Goal: Task Accomplishment & Management: Use online tool/utility

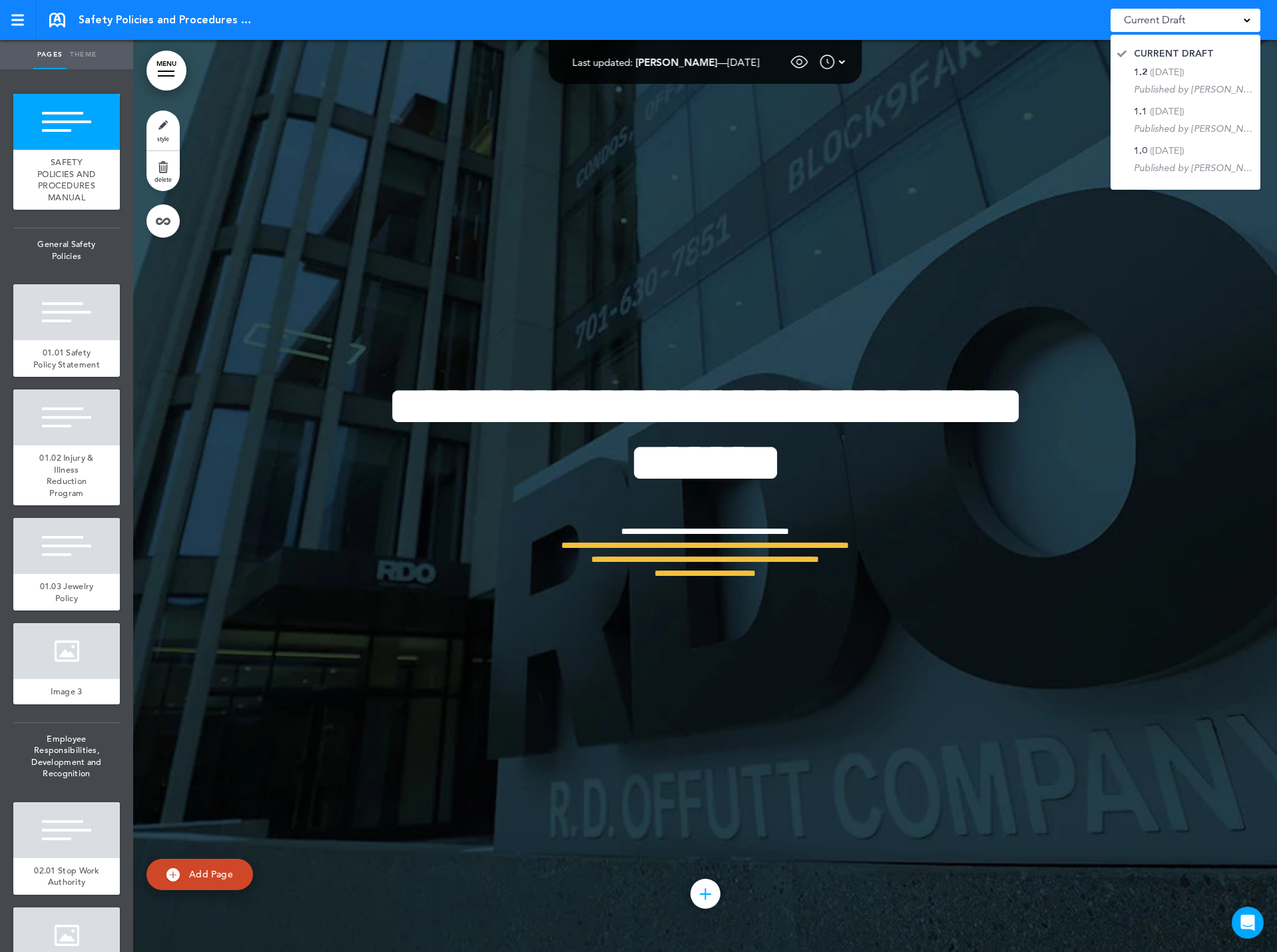
click at [1242, 17] on div "Current Draft" at bounding box center [1185, 20] width 150 height 23
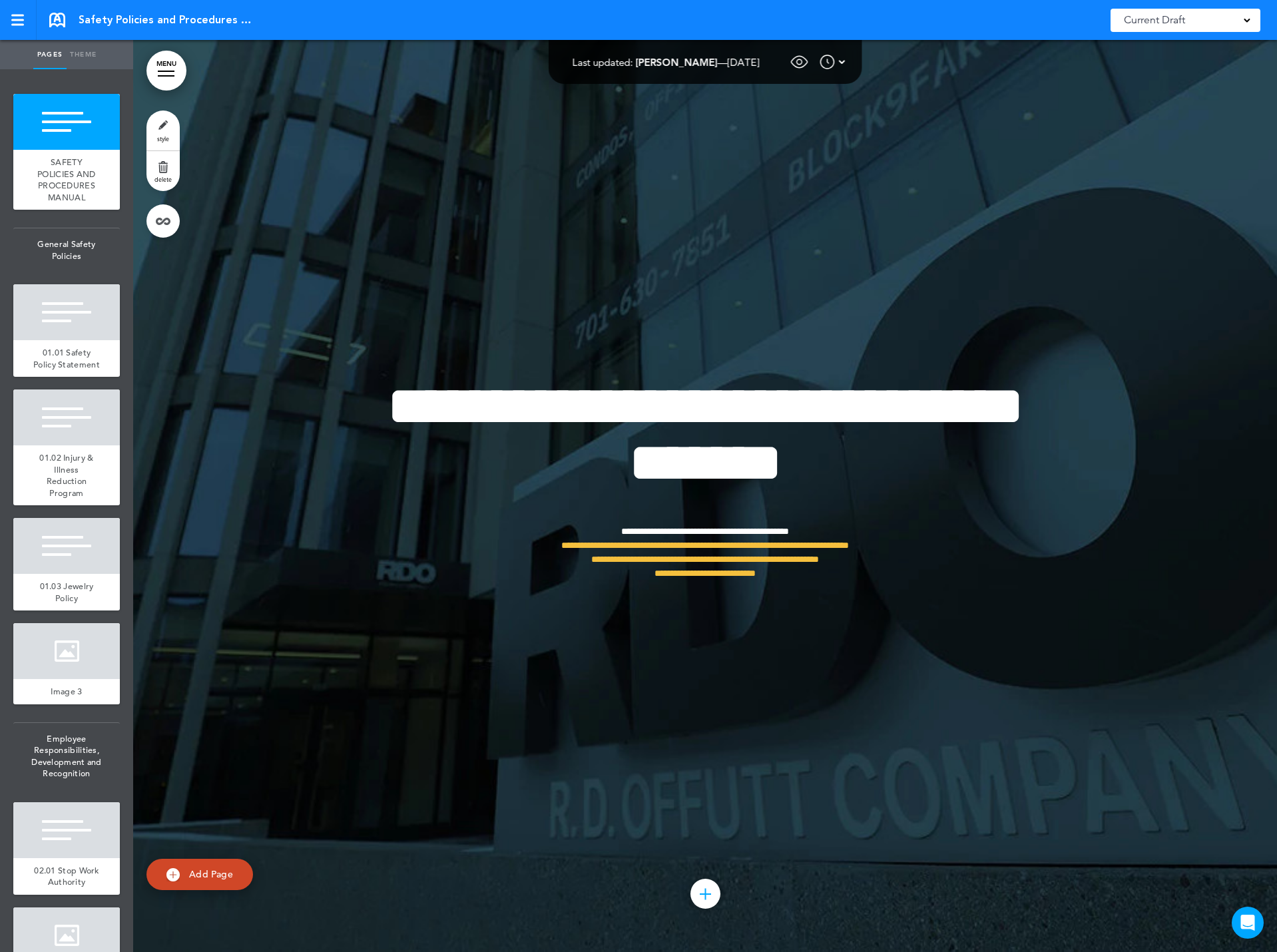
click at [1153, 21] on span "Current Draft" at bounding box center [1154, 19] width 61 height 18
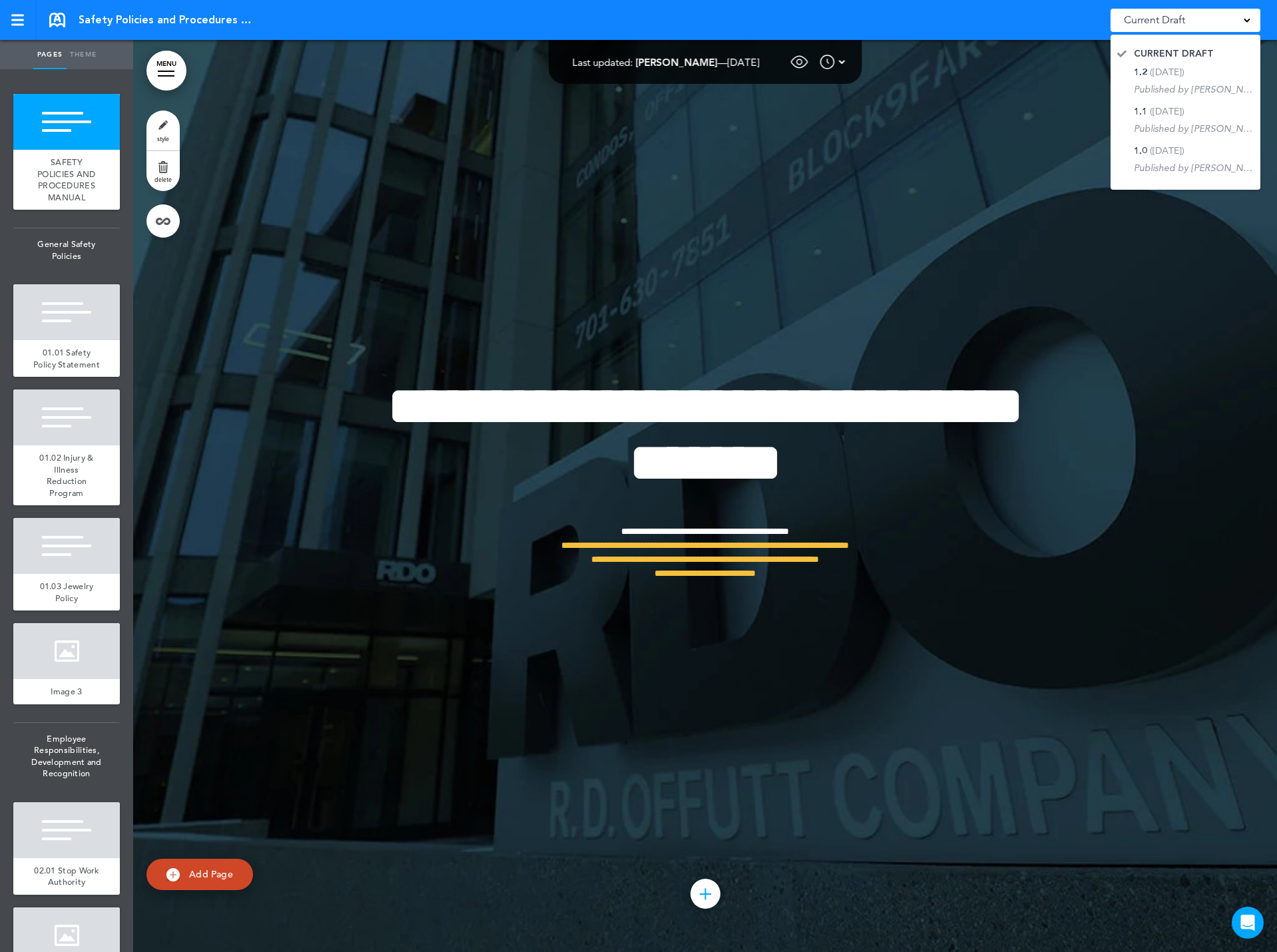
click at [1153, 22] on span "Current Draft" at bounding box center [1154, 19] width 61 height 18
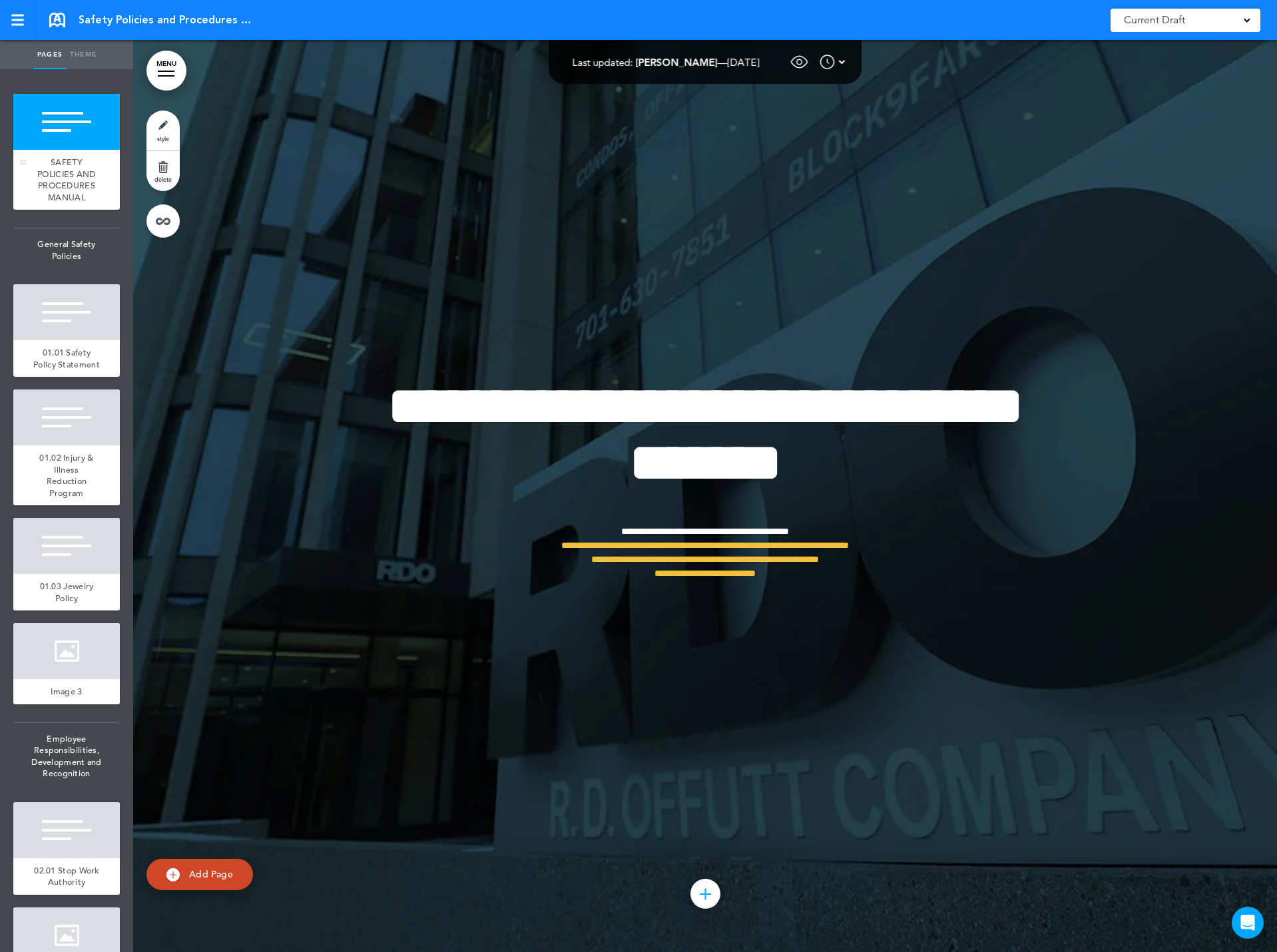
click at [80, 106] on div at bounding box center [67, 121] width 106 height 56
click at [11, 15] on div at bounding box center [17, 15] width 13 height 2
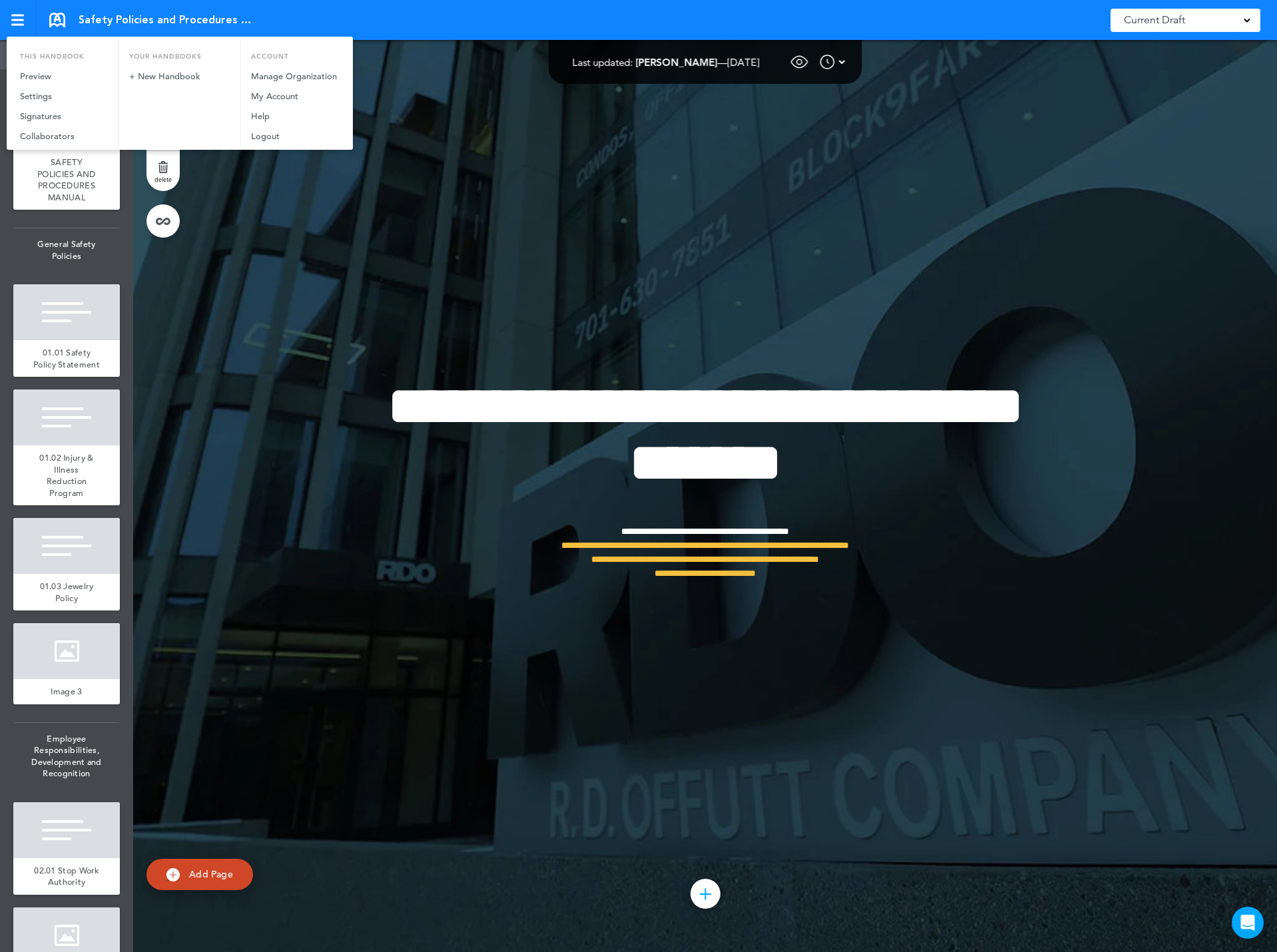
click at [113, 13] on div at bounding box center [638, 476] width 1277 height 952
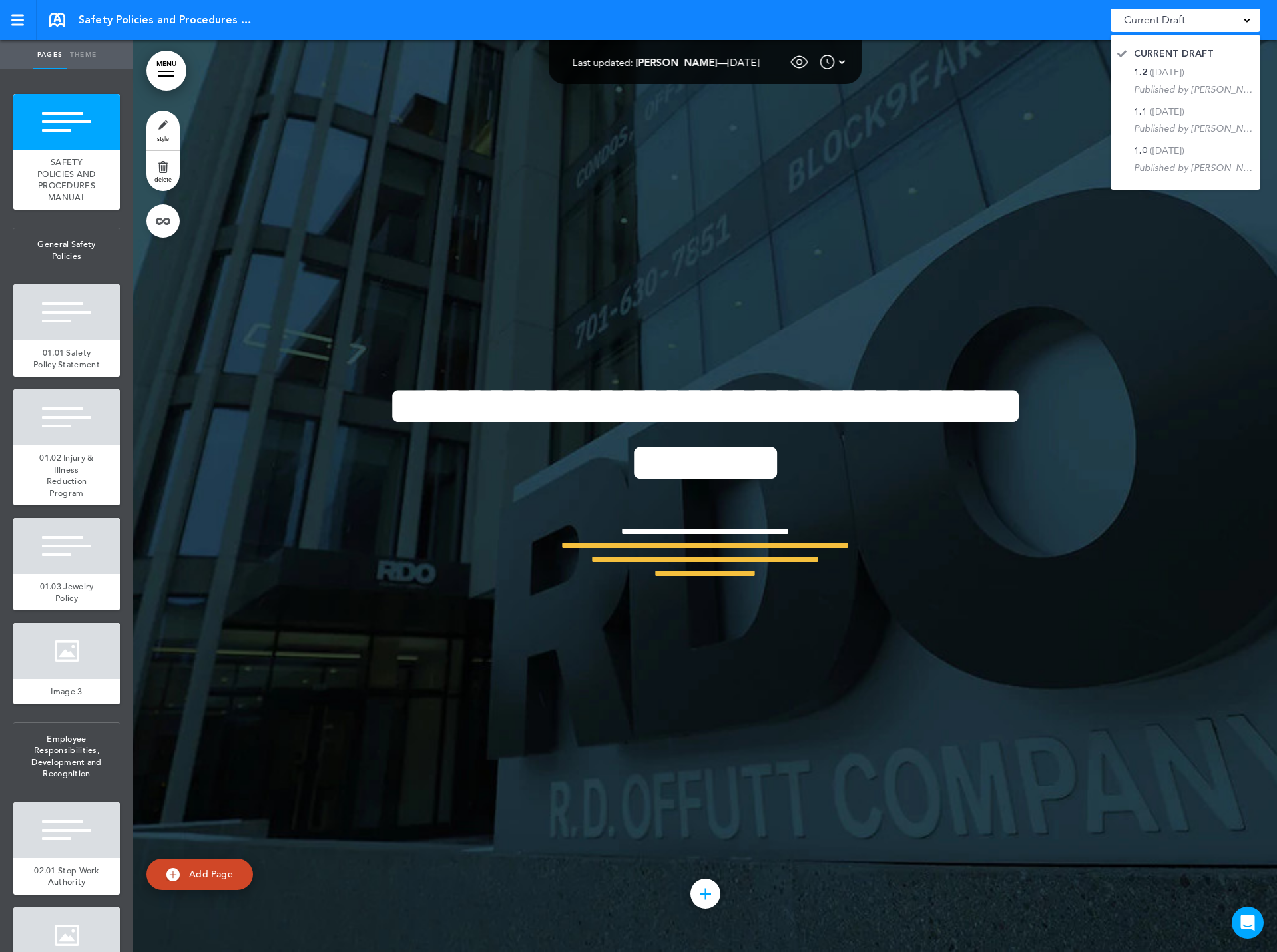
click at [1236, 18] on div "Current Draft" at bounding box center [1185, 20] width 150 height 23
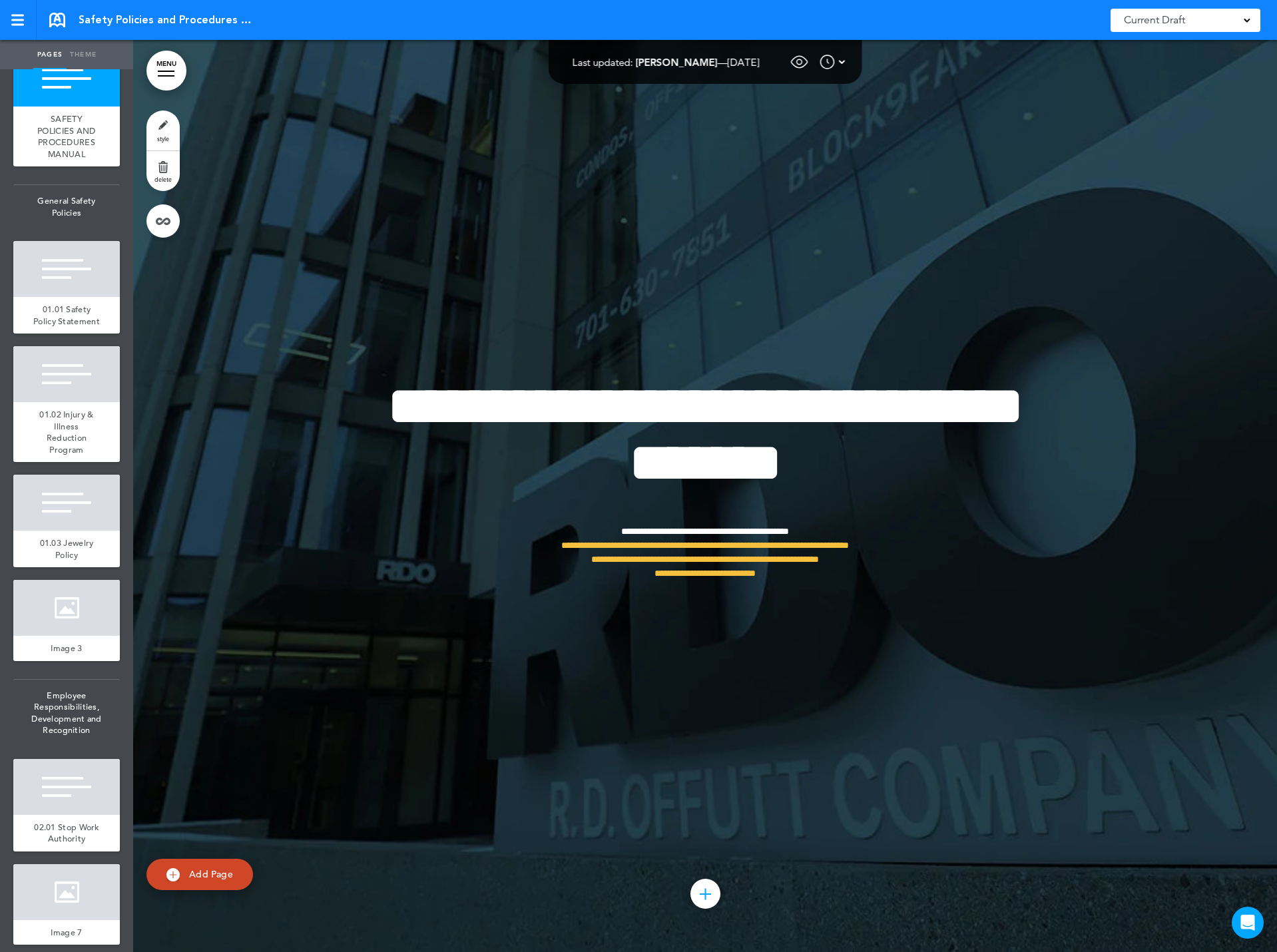
scroll to position [67, 0]
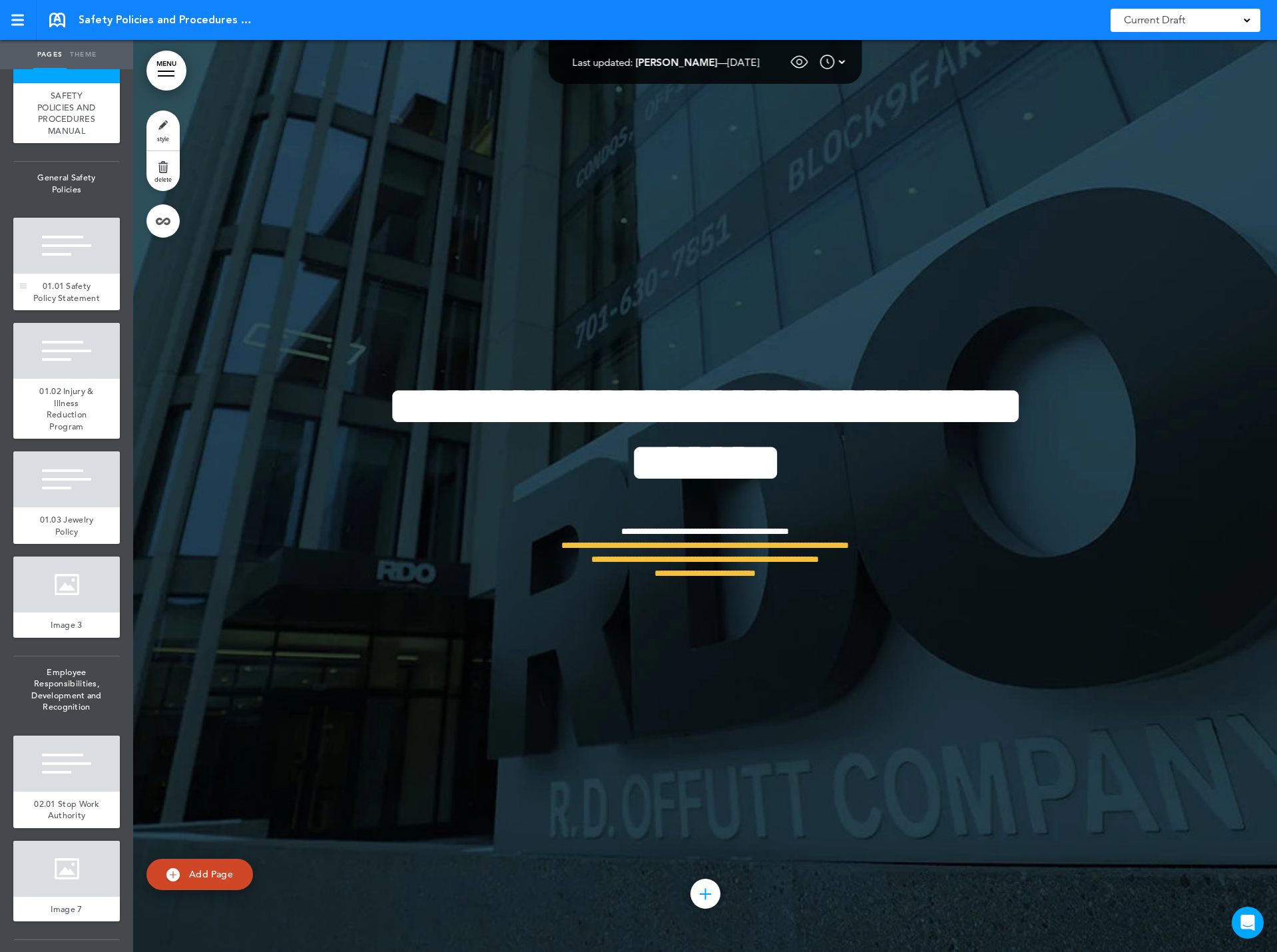
click at [43, 265] on div at bounding box center [67, 245] width 106 height 56
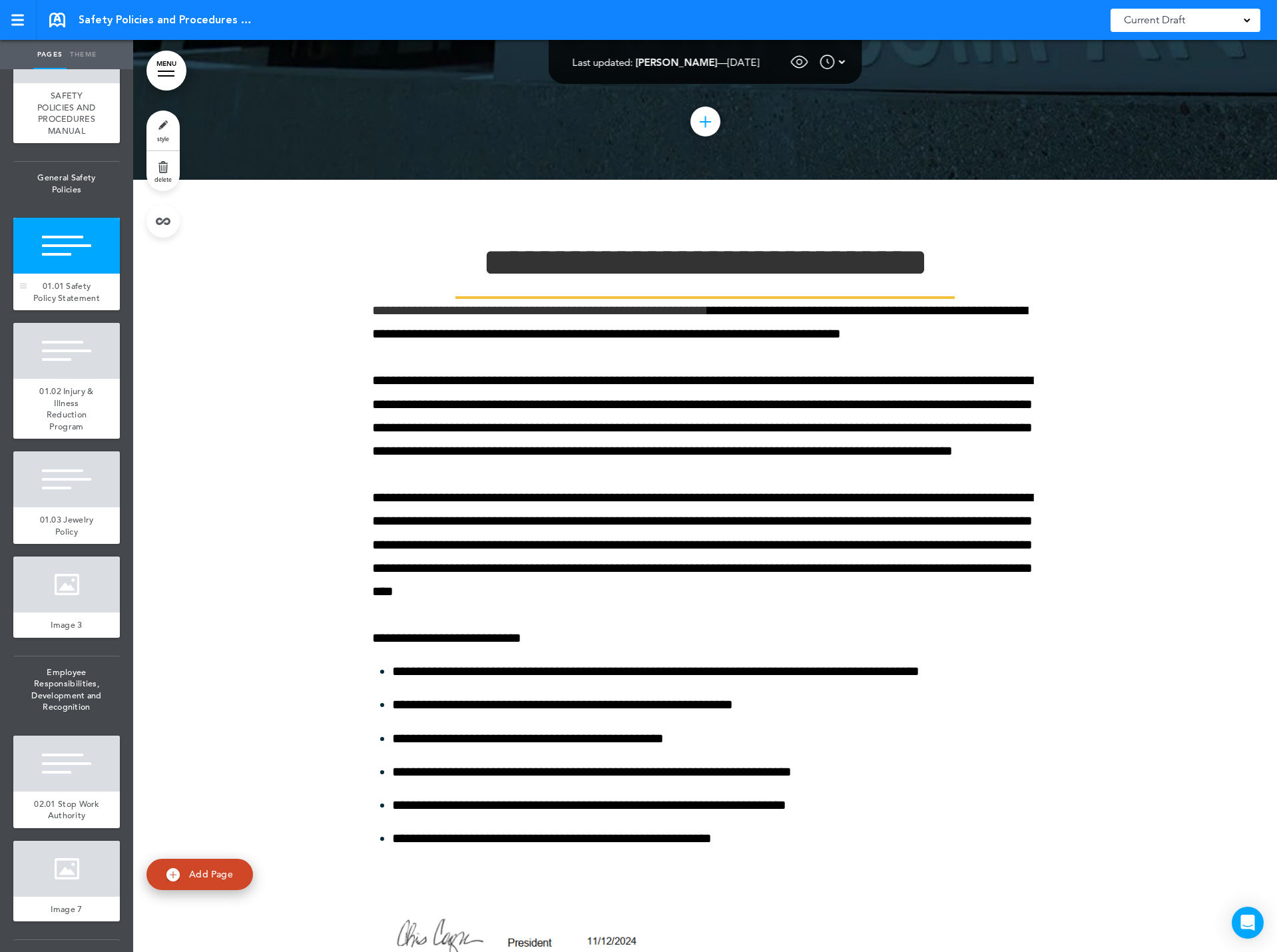
scroll to position [912, 0]
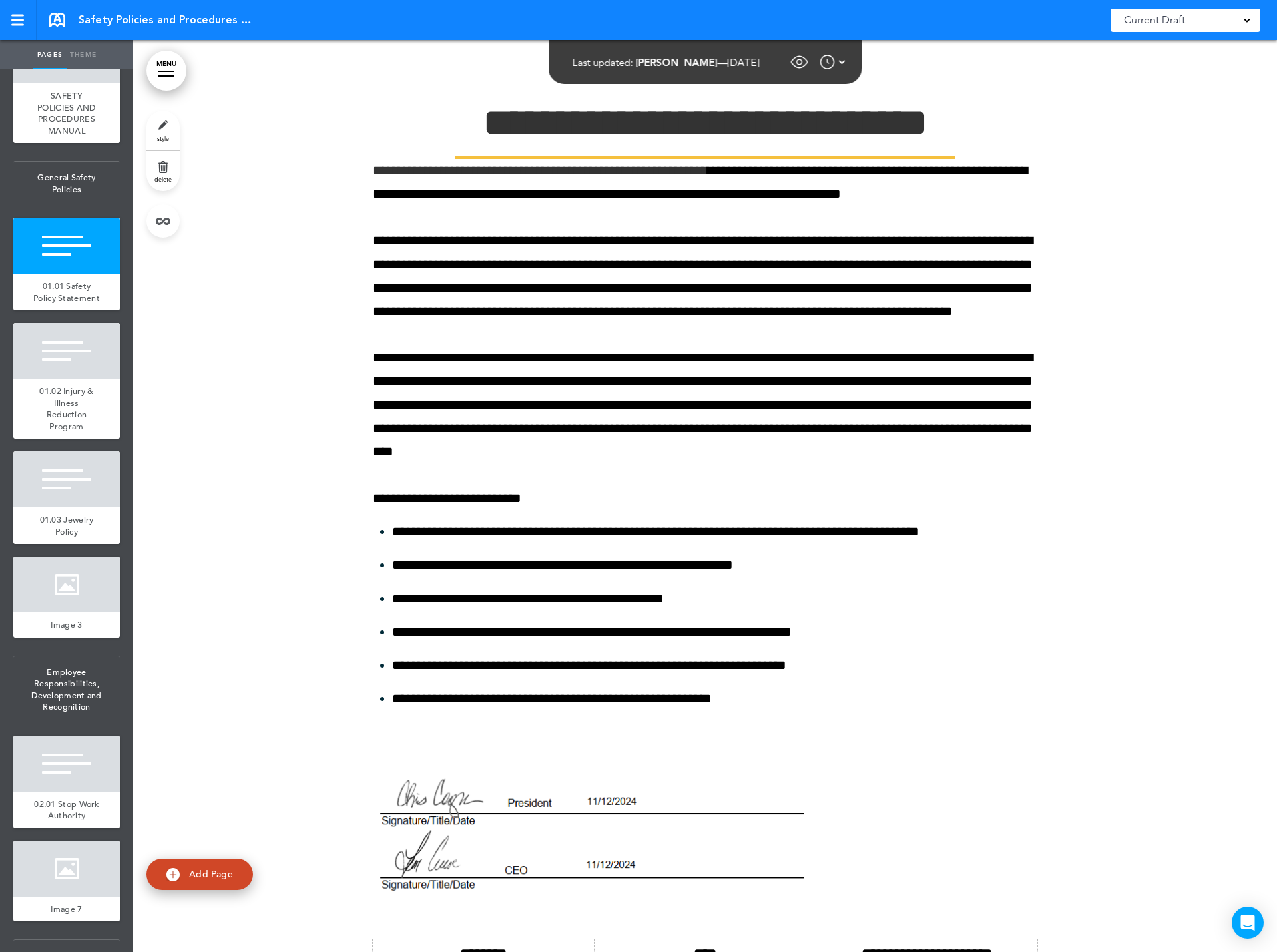
click at [73, 377] on div at bounding box center [67, 350] width 106 height 56
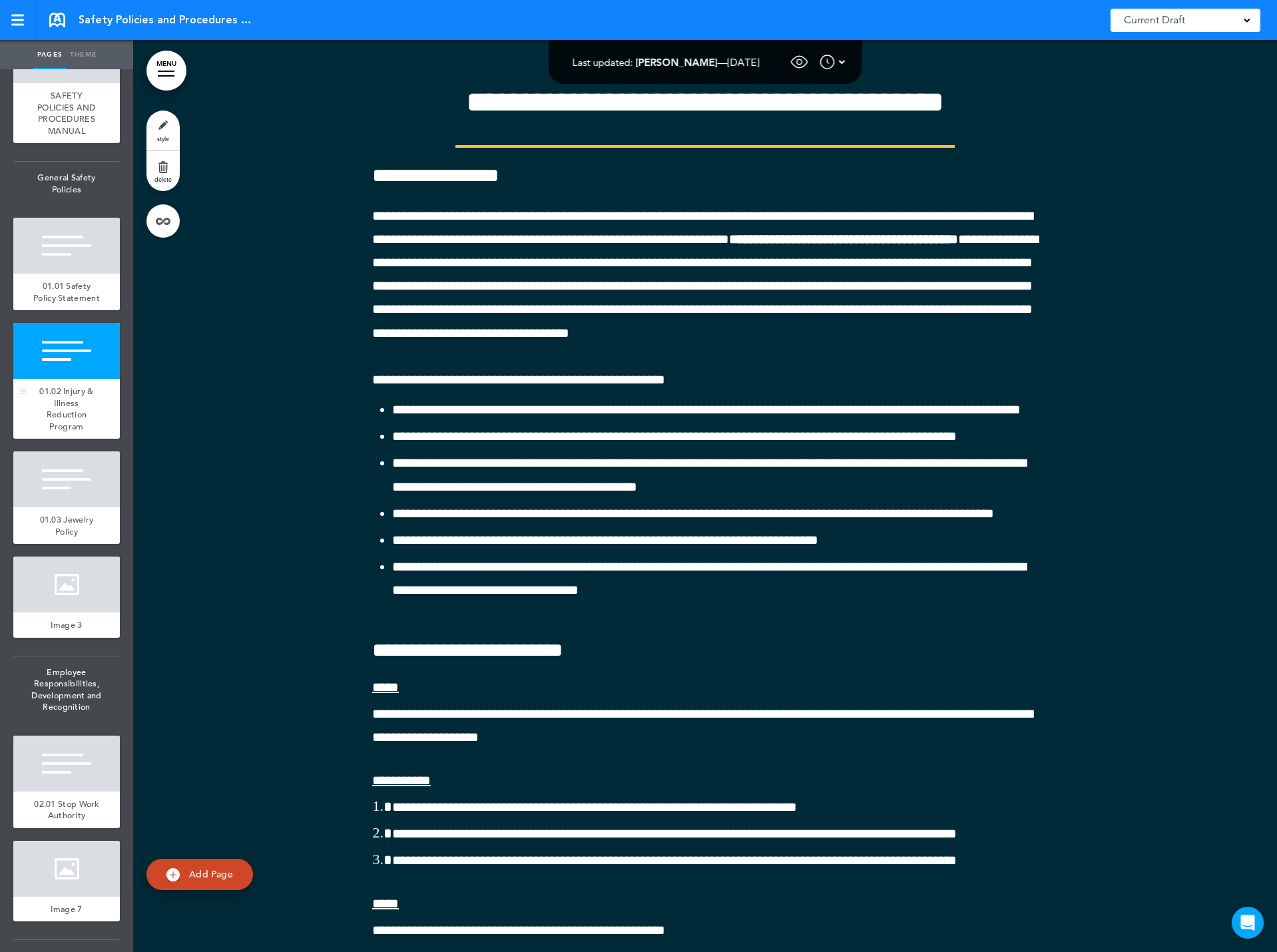
scroll to position [2063, 0]
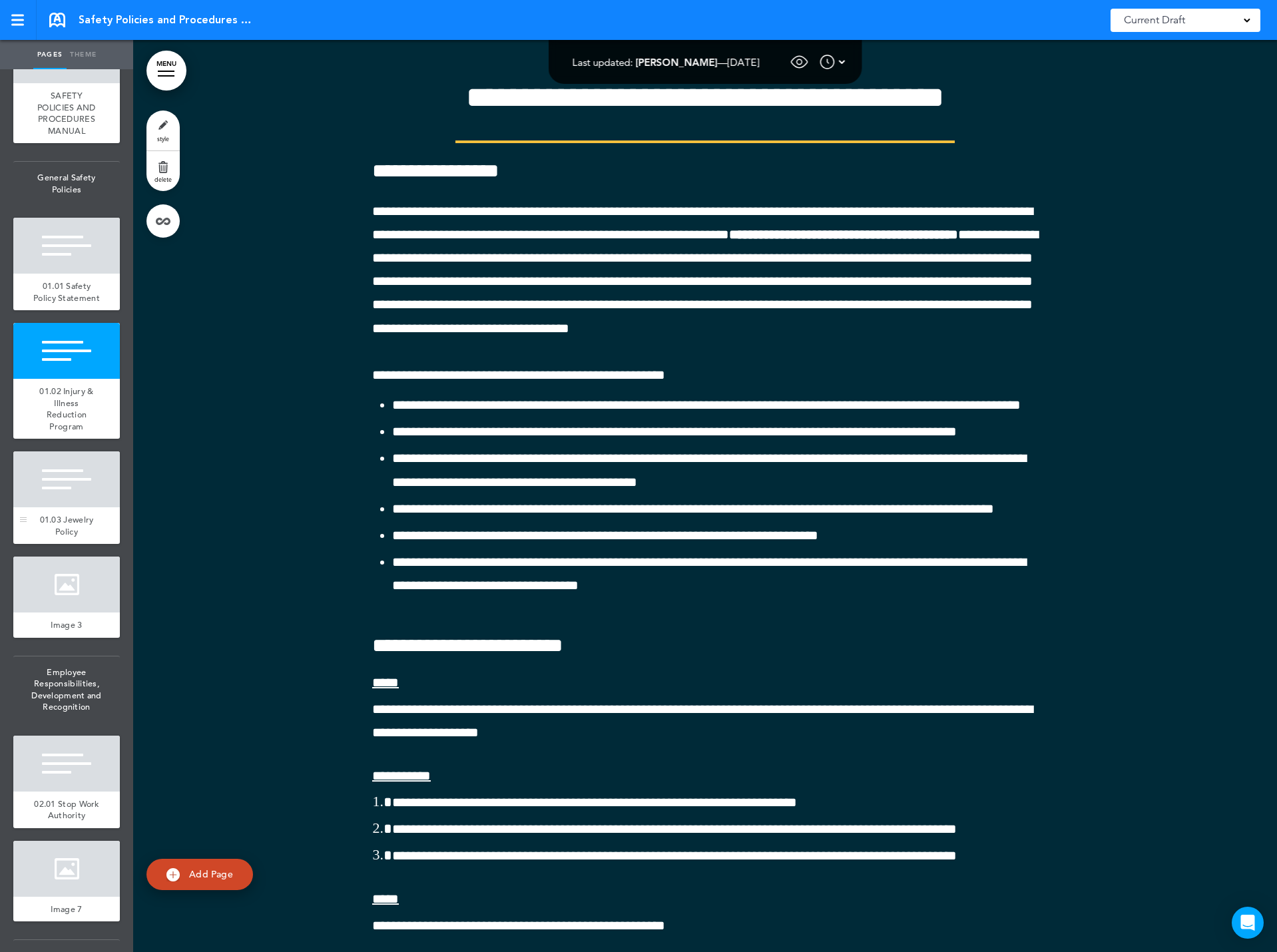
click at [72, 507] on div at bounding box center [67, 479] width 106 height 56
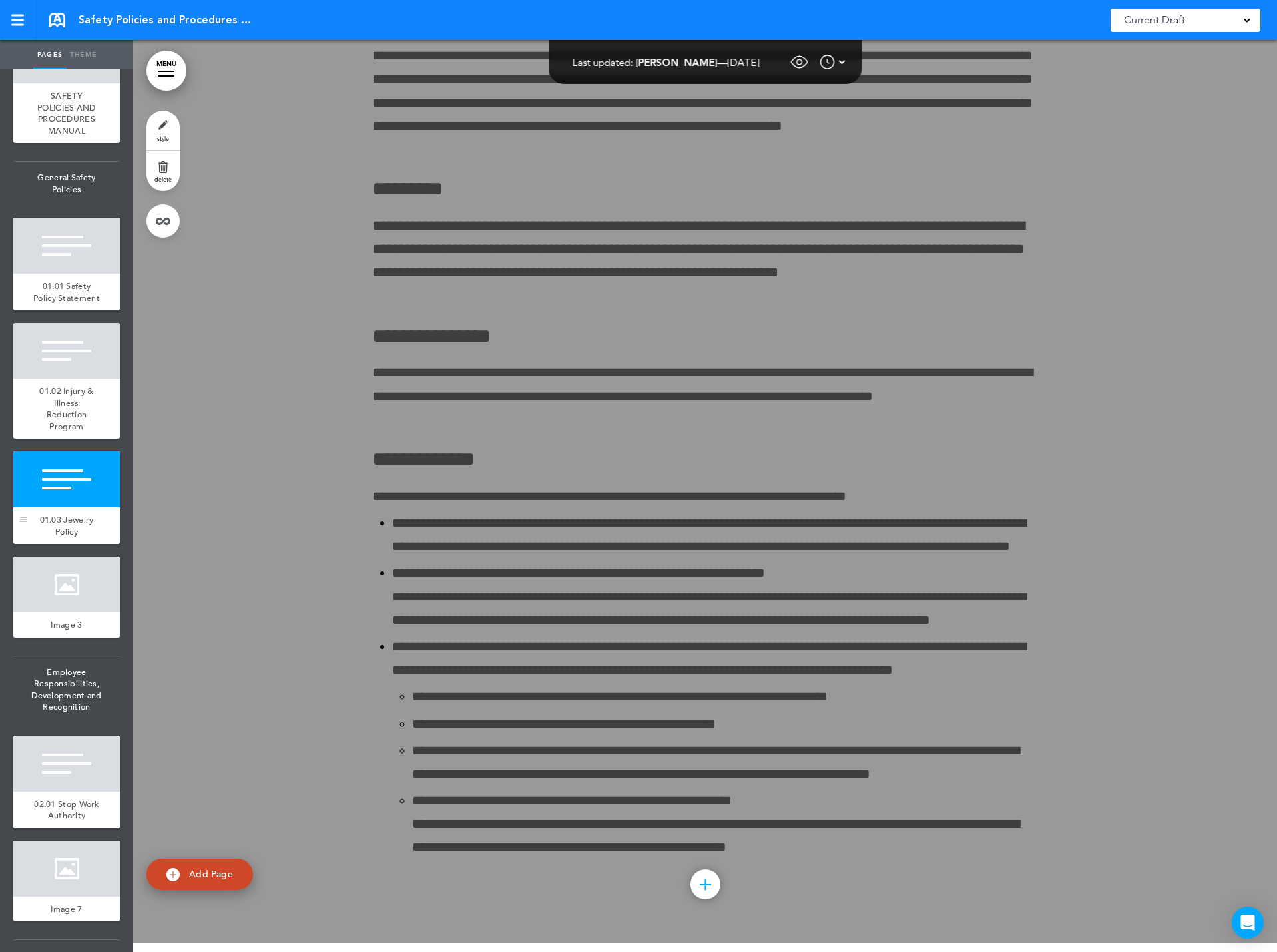
scroll to position [7874, 0]
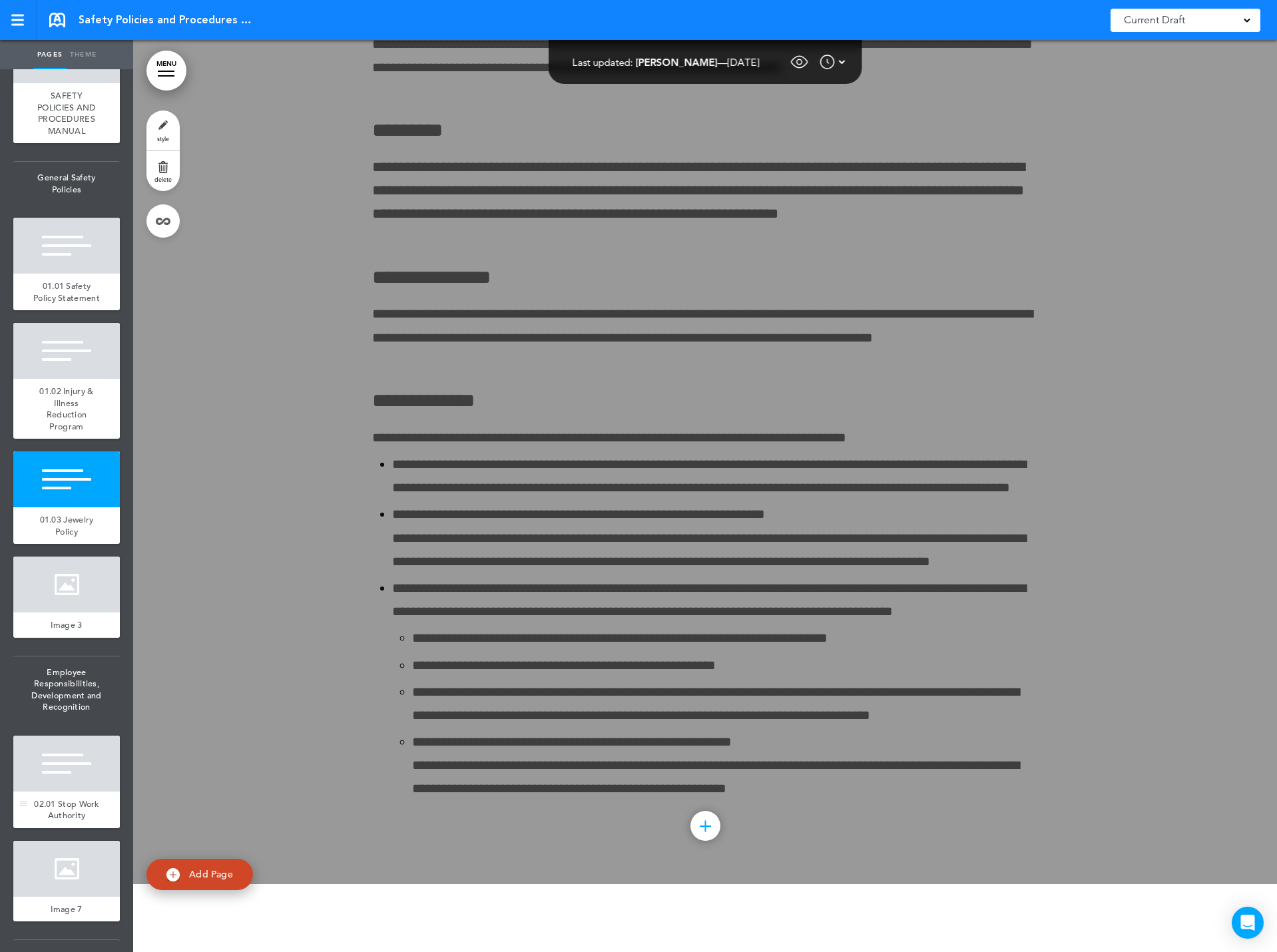
click at [84, 792] on div at bounding box center [67, 763] width 106 height 56
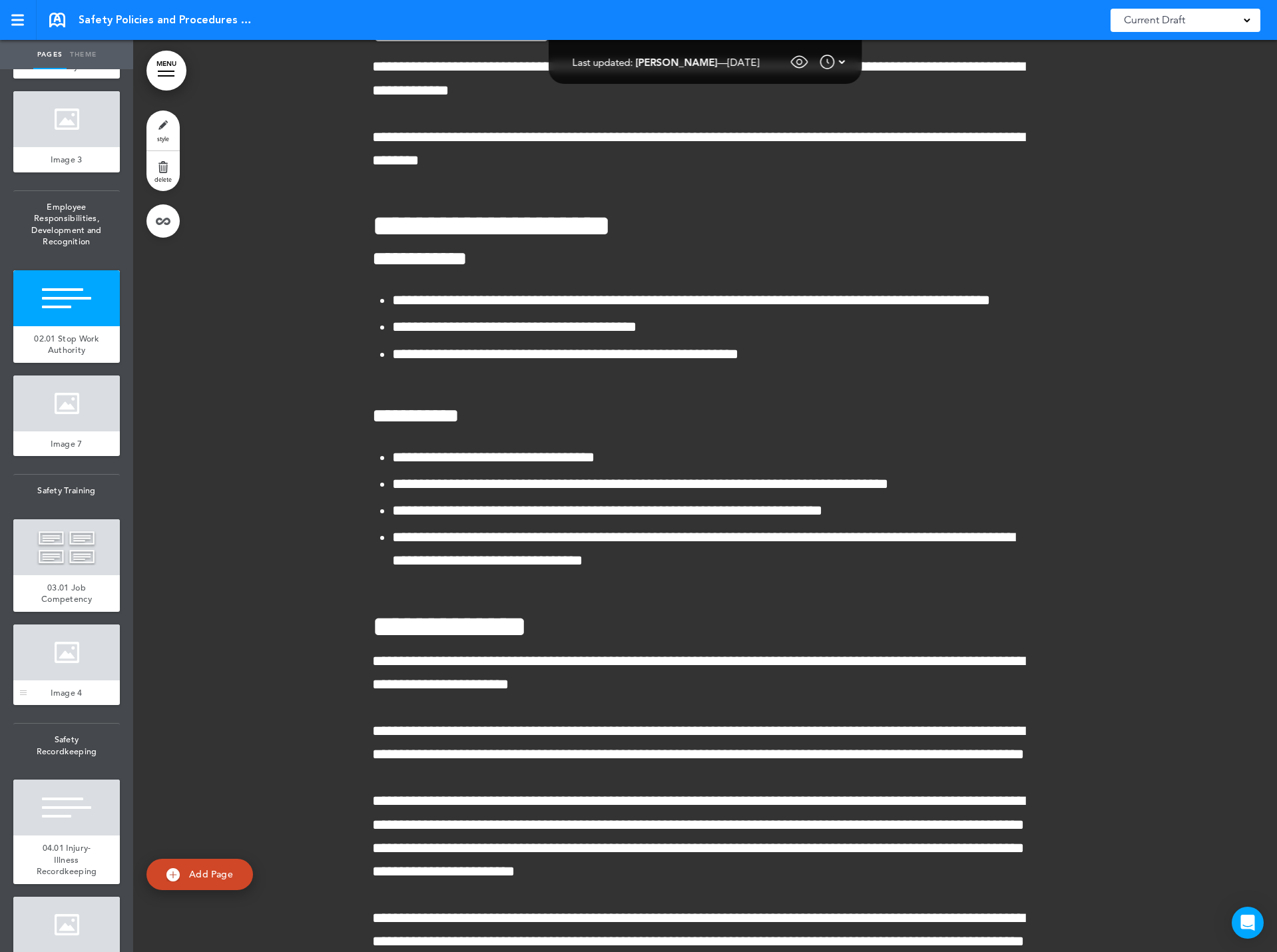
scroll to position [533, 0]
click at [58, 574] on div at bounding box center [67, 546] width 106 height 56
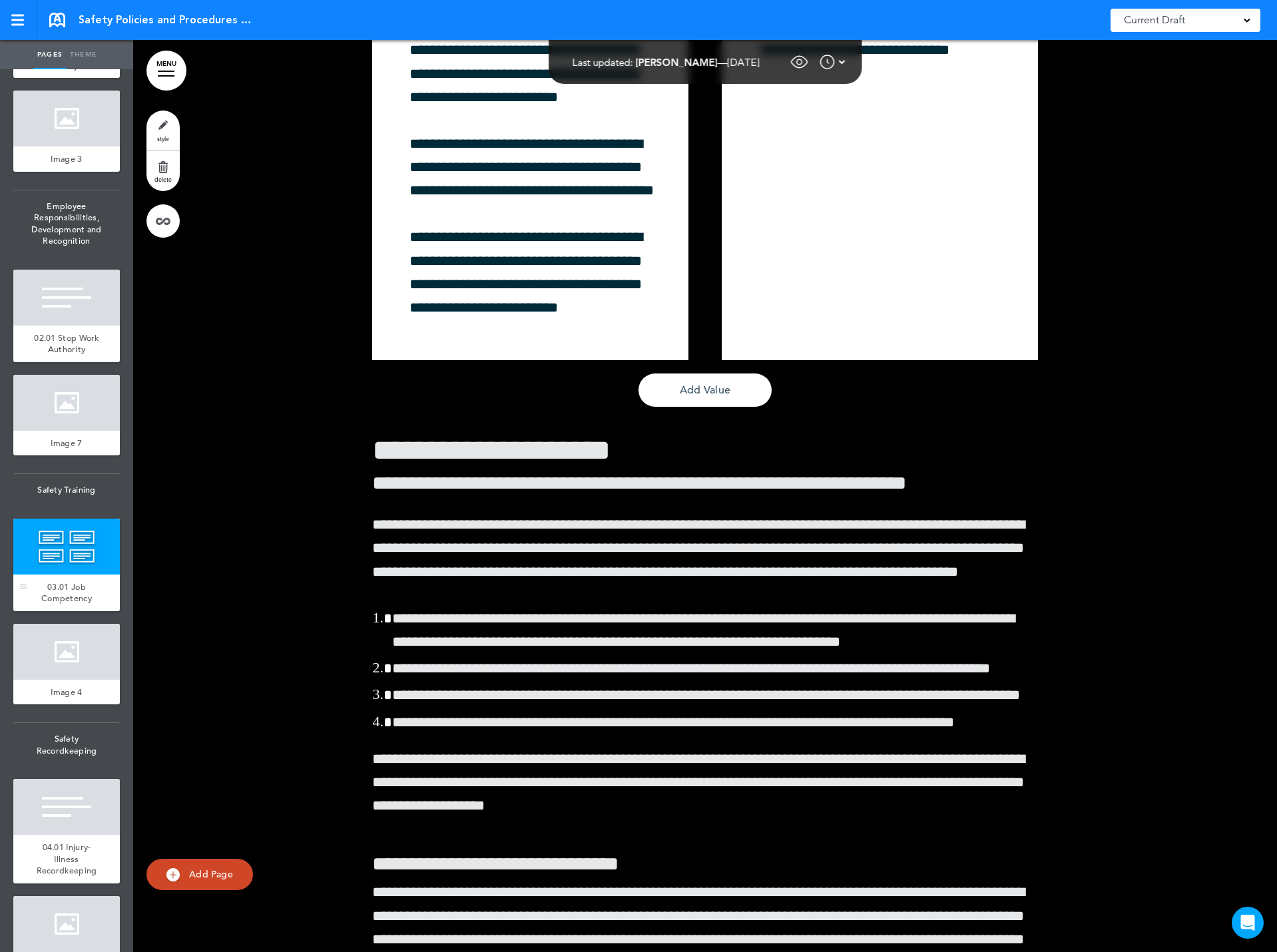
scroll to position [13267, 0]
click at [75, 834] on div at bounding box center [67, 807] width 106 height 56
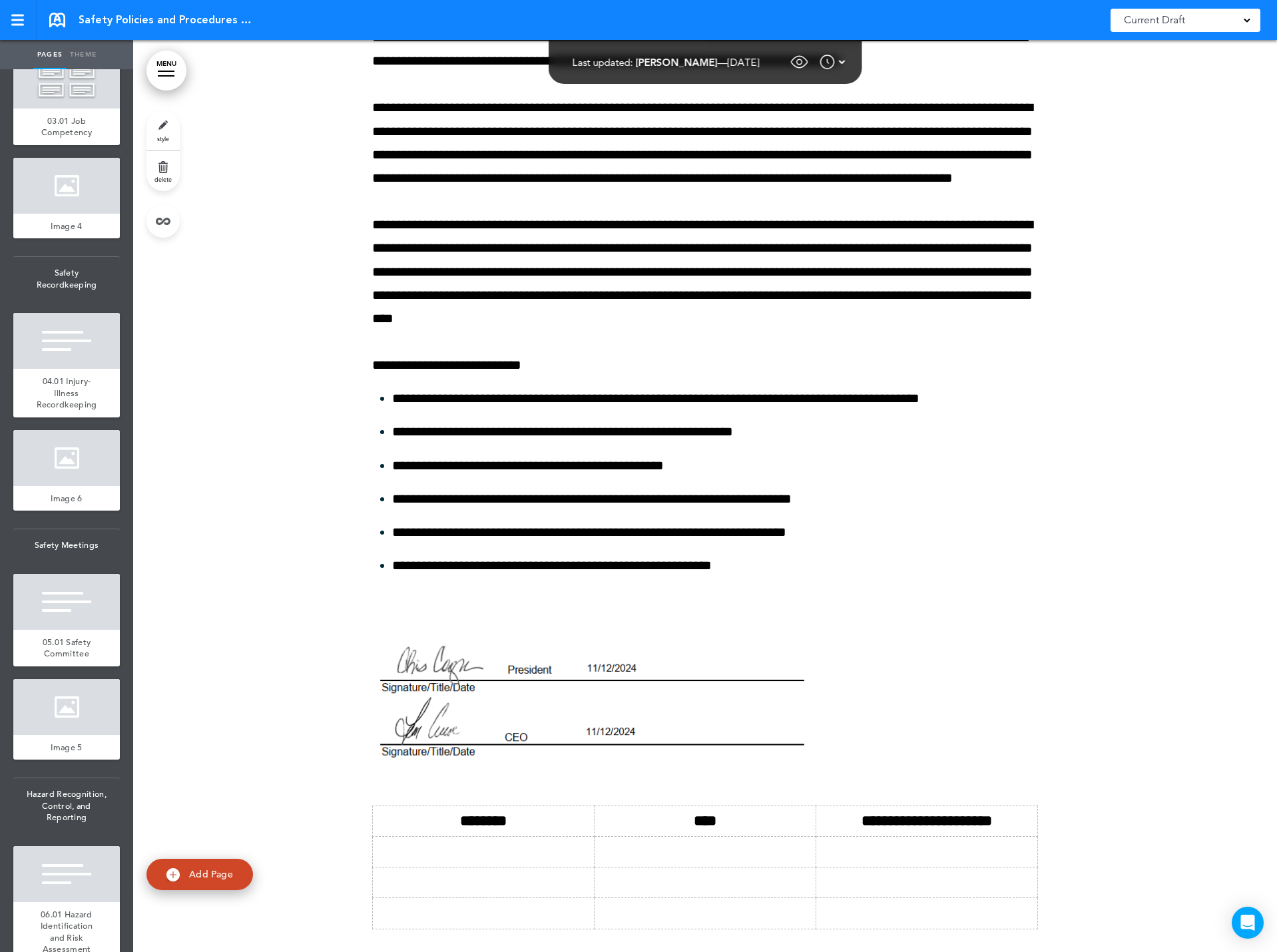
scroll to position [1264, 0]
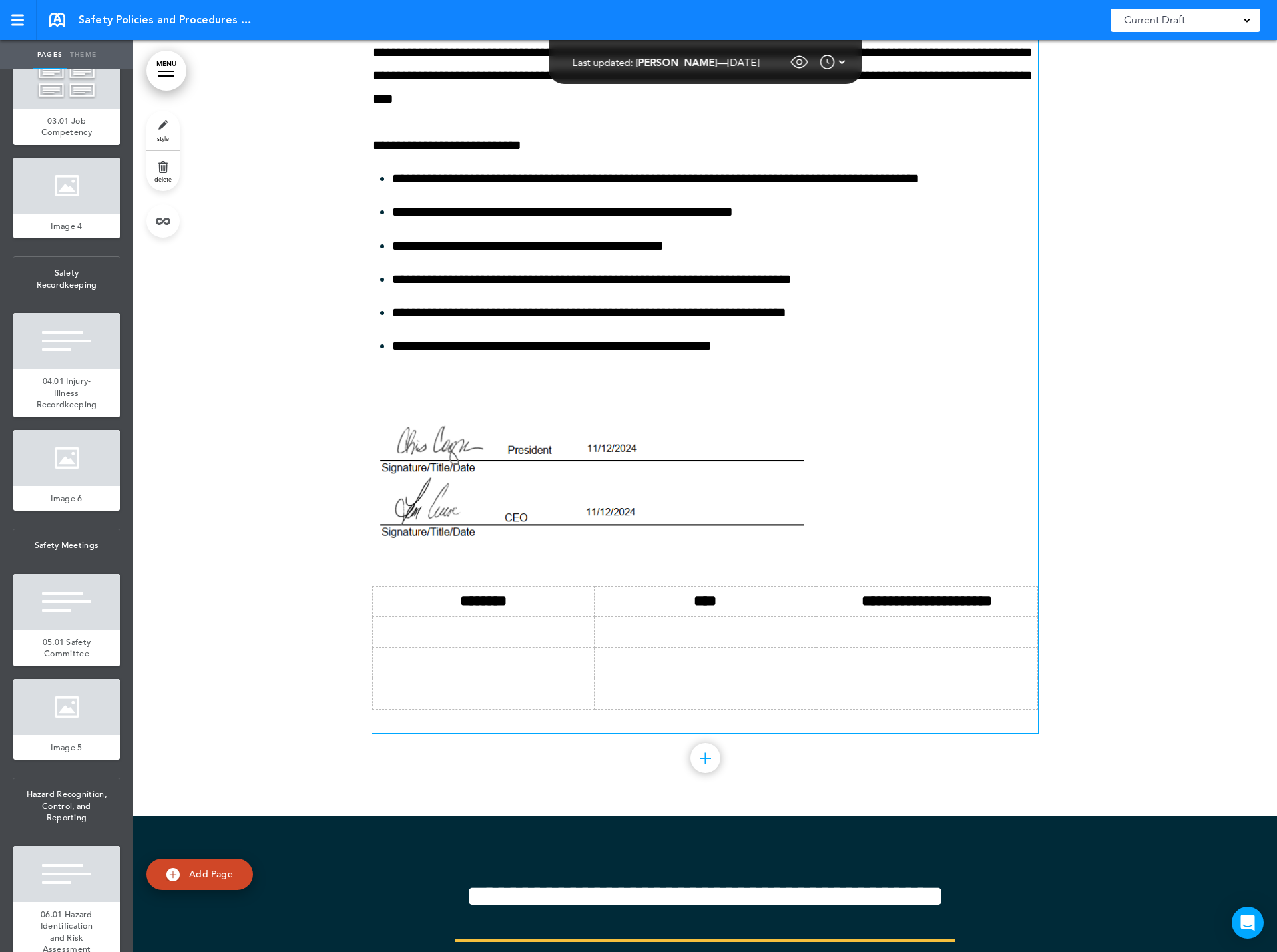
click at [515, 489] on img at bounding box center [592, 484] width 441 height 140
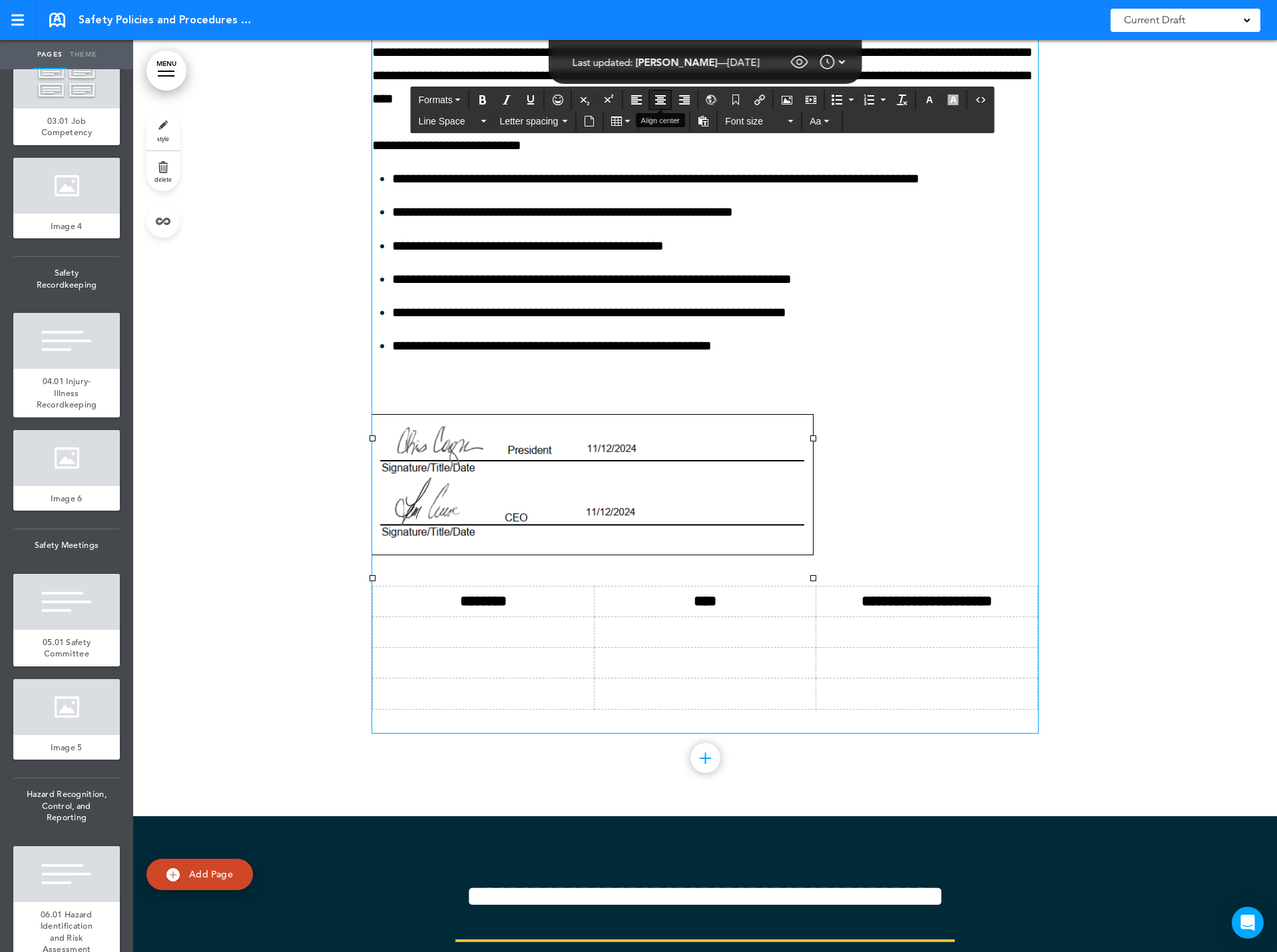
click at [660, 97] on icon "Align center" at bounding box center [660, 99] width 10 height 10
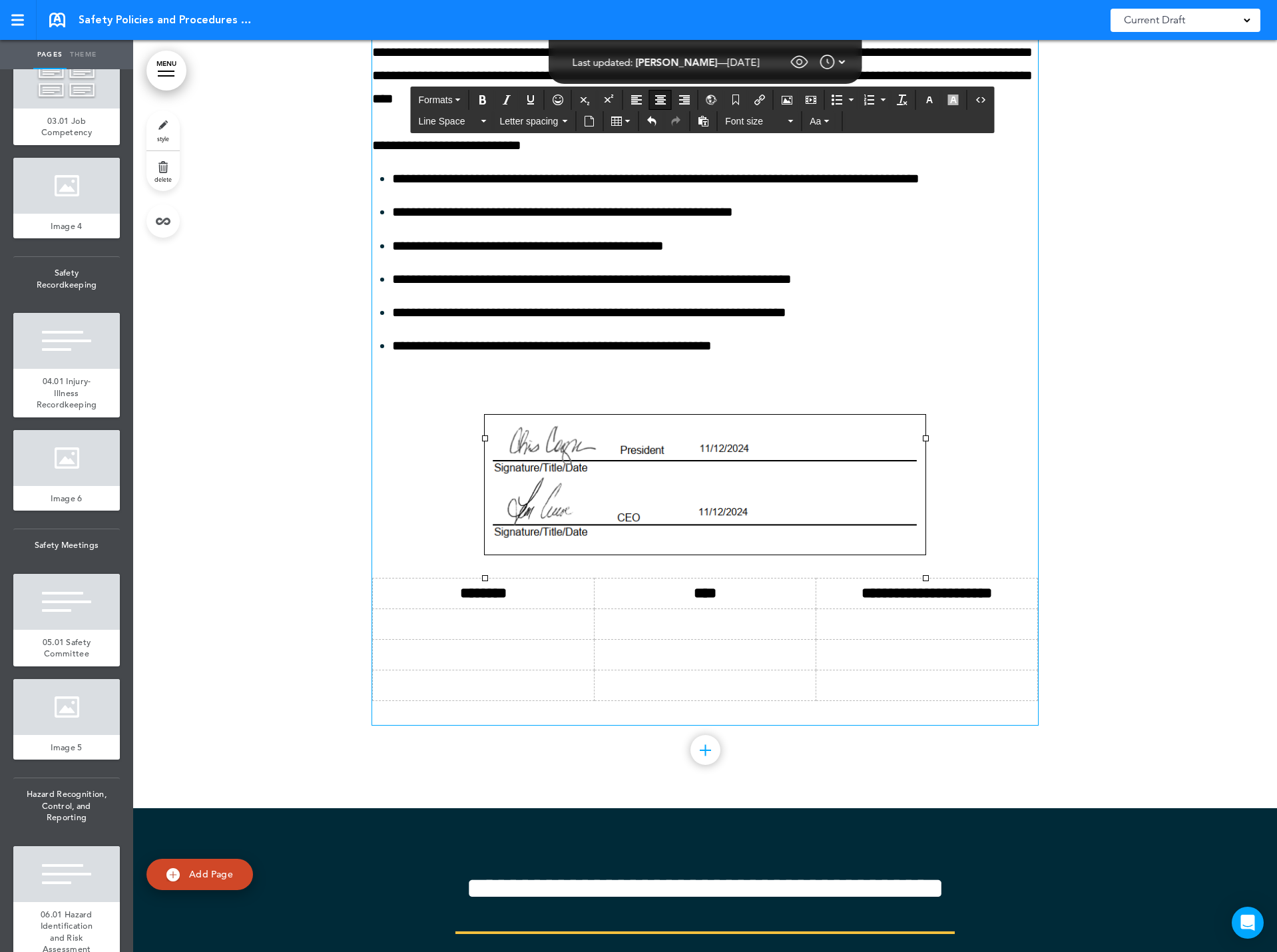
click at [923, 324] on li "**********" at bounding box center [715, 312] width 646 height 23
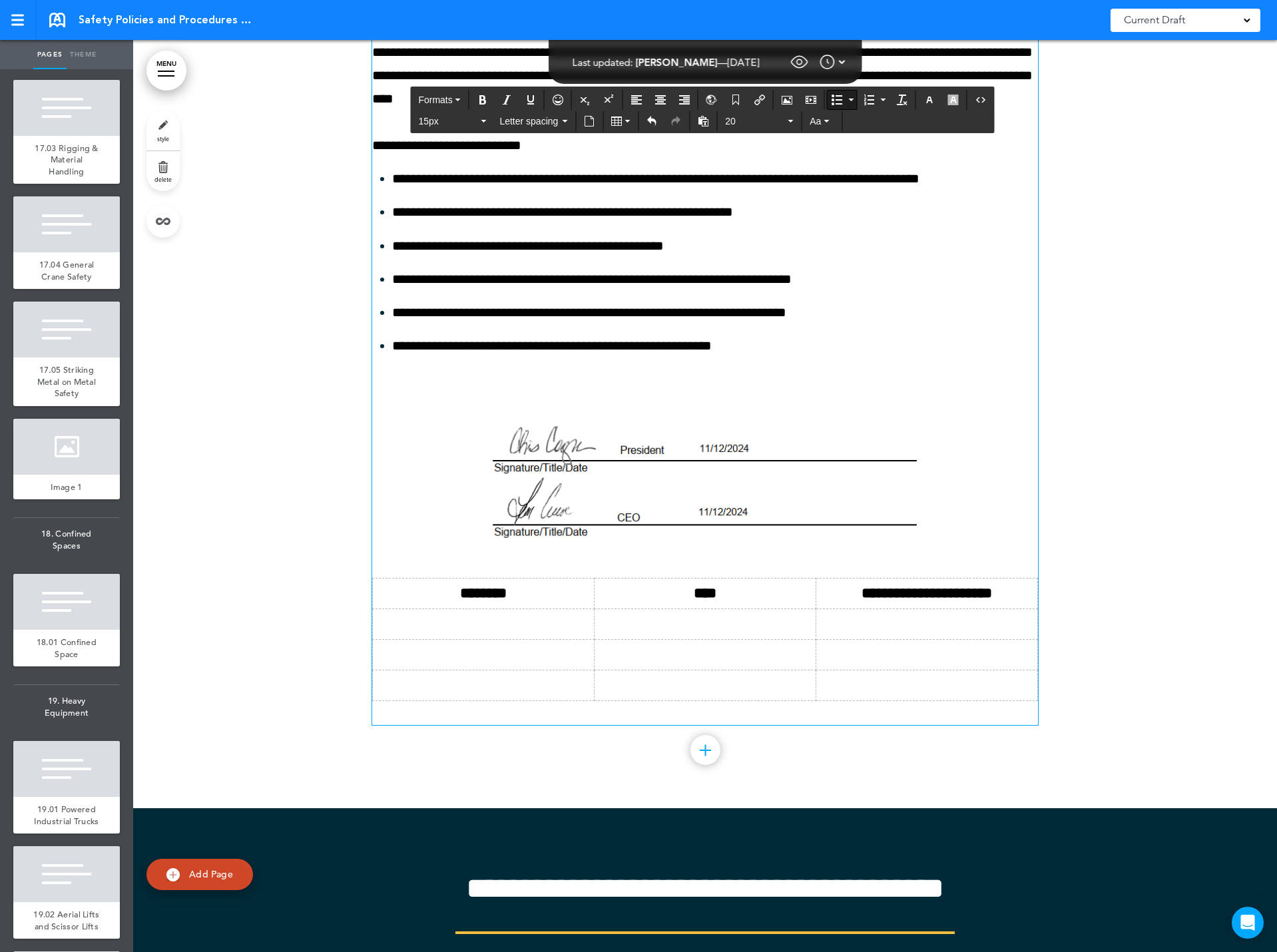
scroll to position [6525, 0]
